Goal: Task Accomplishment & Management: Manage account settings

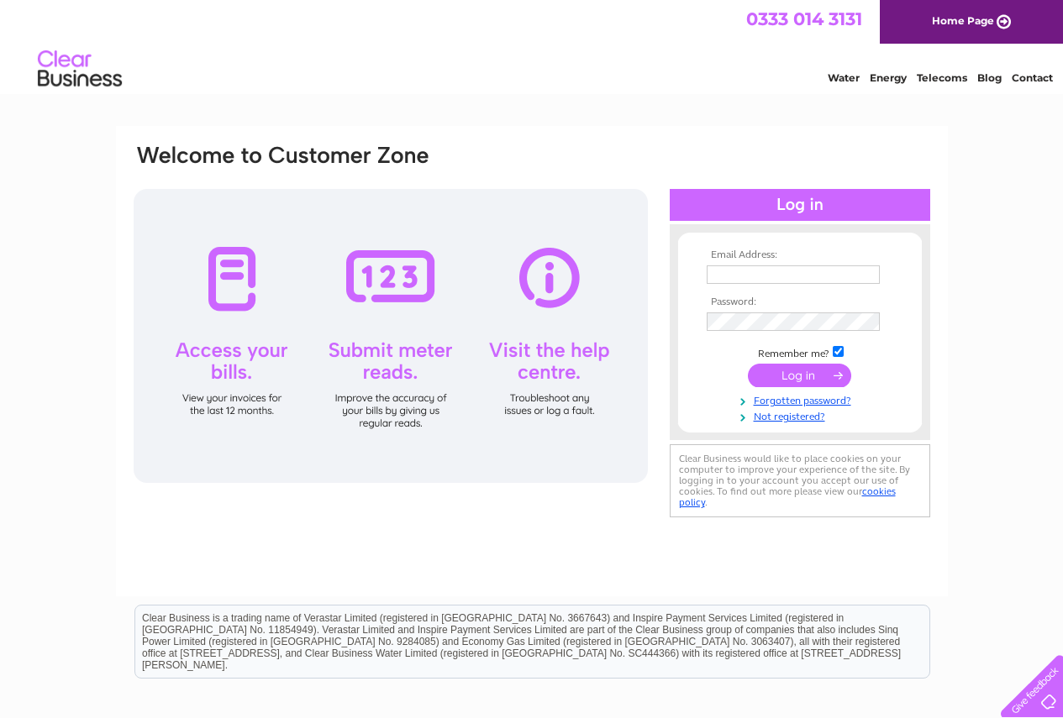
click at [740, 275] on input "text" at bounding box center [793, 275] width 173 height 18
type input "info@rhubarbtheatre.co.uk"
click at [813, 377] on input "submit" at bounding box center [799, 378] width 103 height 24
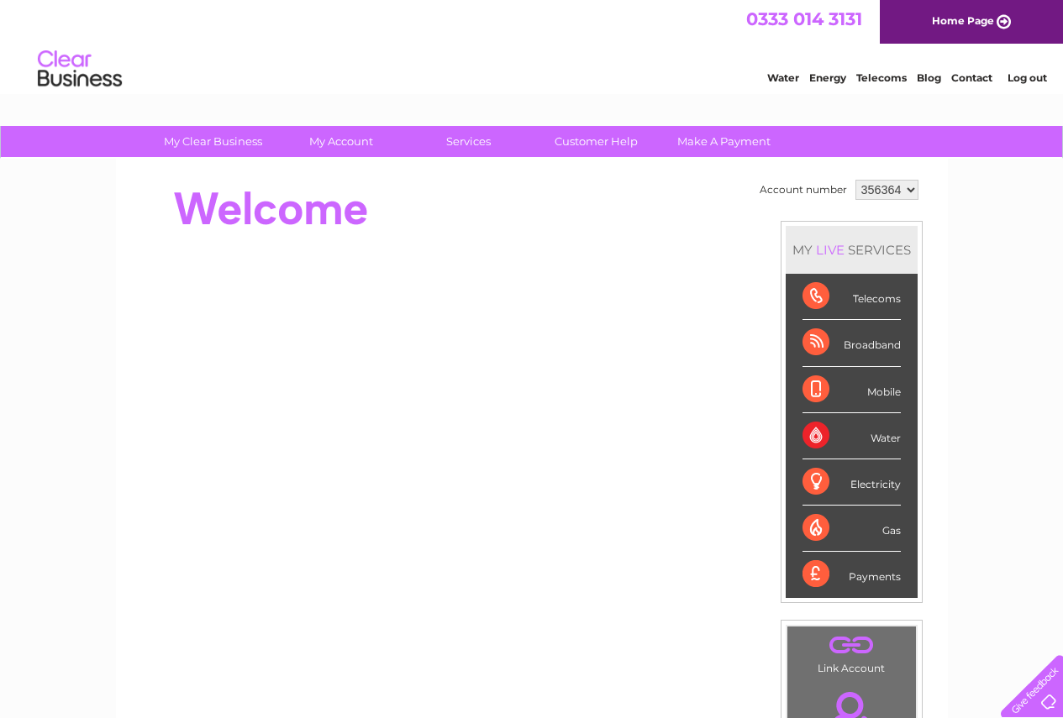
click at [852, 580] on div "Payments" at bounding box center [851, 574] width 98 height 45
click at [823, 571] on div "Payments" at bounding box center [851, 574] width 98 height 45
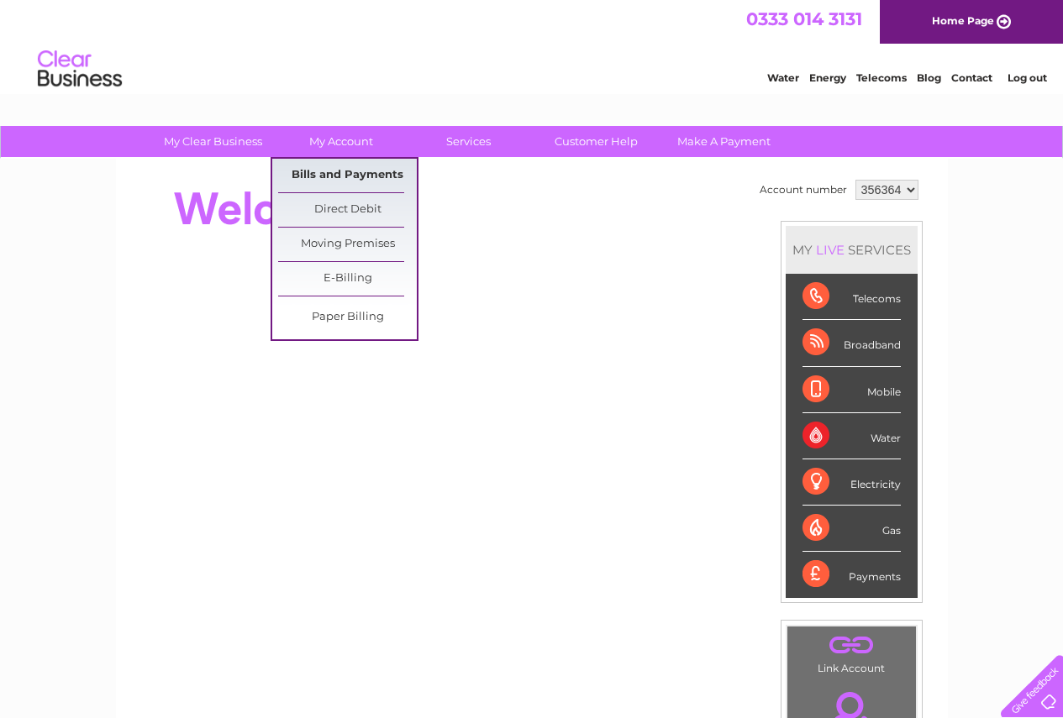
click at [330, 172] on link "Bills and Payments" at bounding box center [347, 176] width 139 height 34
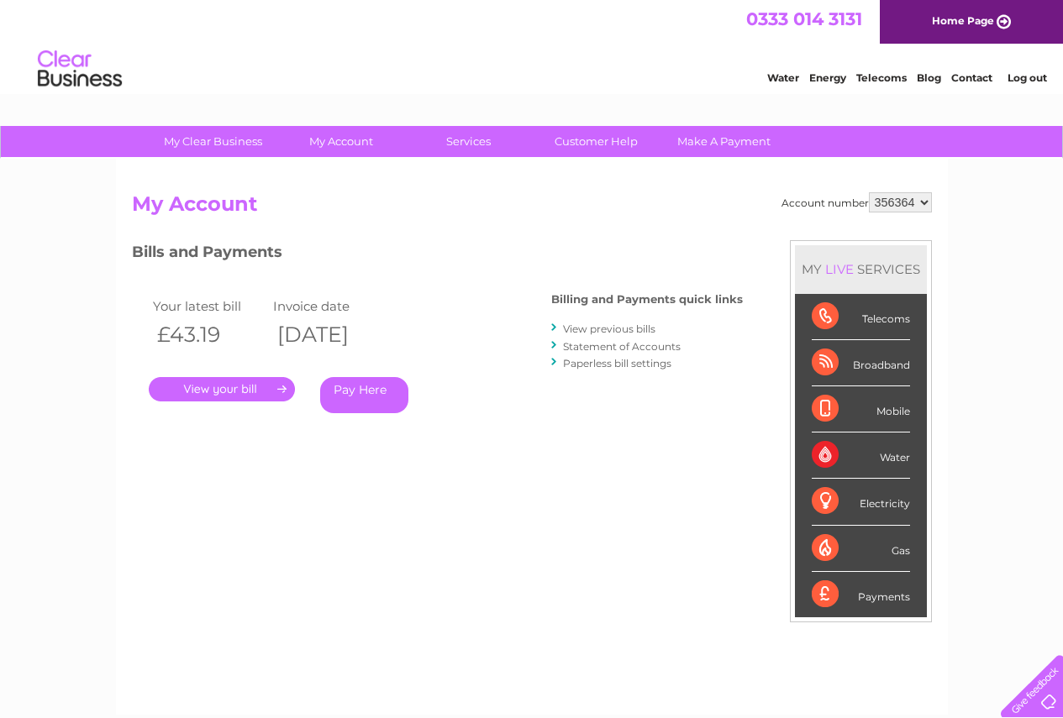
click at [225, 392] on link "." at bounding box center [222, 389] width 146 height 24
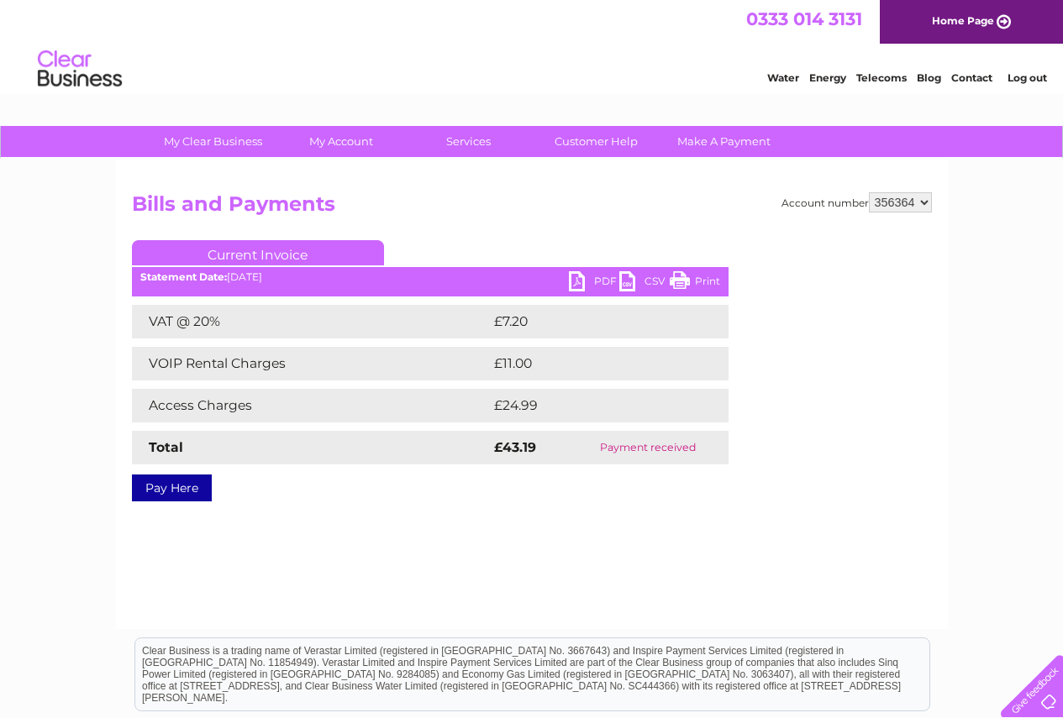
click at [591, 284] on link "PDF" at bounding box center [594, 283] width 50 height 24
click at [968, 75] on link "Contact" at bounding box center [971, 77] width 41 height 13
